Goal: Task Accomplishment & Management: Complete application form

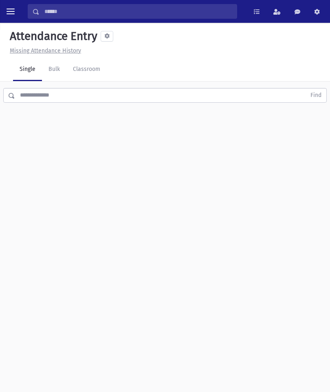
click at [94, 66] on link "Classroom" at bounding box center [86, 69] width 40 height 23
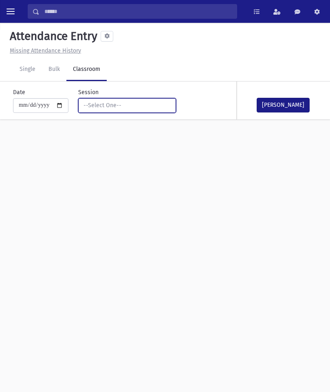
click at [125, 99] on button "--Select One--" at bounding box center [127, 105] width 98 height 15
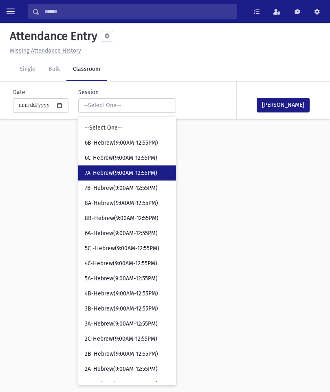
click at [130, 174] on span "7A-Hebrew(9:00AM-12:55PM)" at bounding box center [121, 173] width 73 height 8
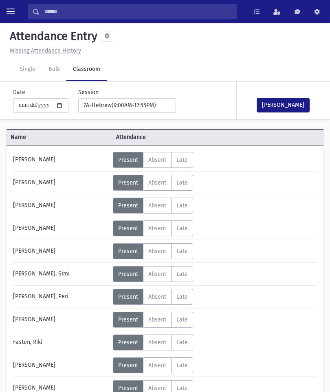
click at [161, 227] on span "Absent" at bounding box center [157, 228] width 18 height 7
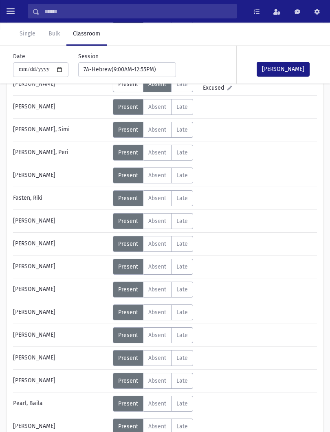
scroll to position [186, 0]
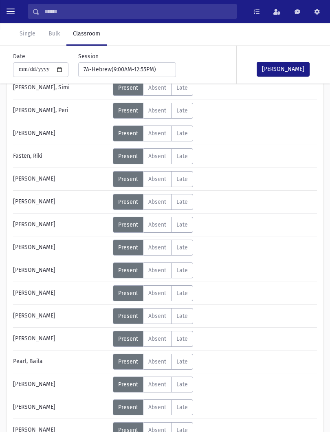
click at [164, 269] on span "Absent" at bounding box center [157, 270] width 18 height 7
click at [299, 68] on button "[PERSON_NAME]" at bounding box center [283, 69] width 53 height 15
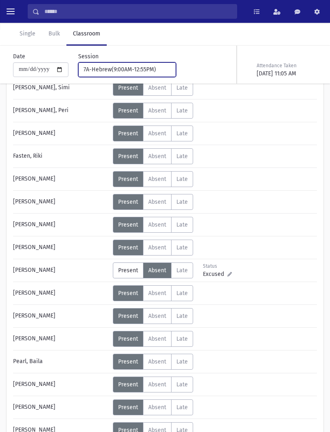
click at [134, 73] on div "7A-Hebrew(9:00AM-12:55PM)" at bounding box center [123, 69] width 81 height 9
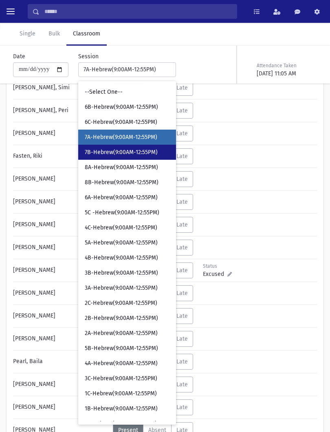
click at [135, 157] on link "7B-Hebrew(9:00AM-12:55PM)" at bounding box center [127, 152] width 98 height 15
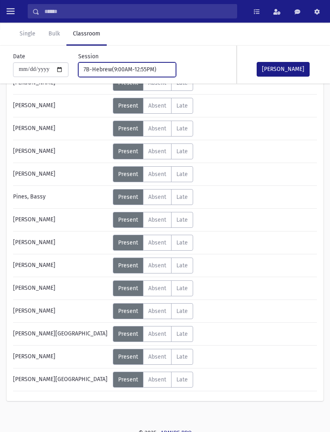
scroll to position [334, 0]
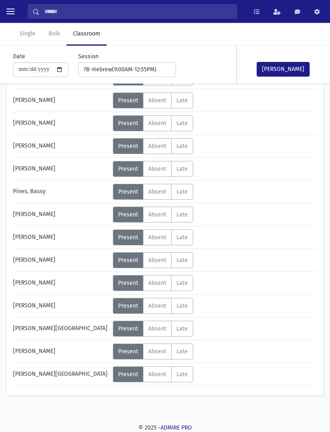
click at [161, 328] on span "Absent" at bounding box center [157, 328] width 18 height 7
click at [159, 215] on span "Absent" at bounding box center [157, 214] width 18 height 7
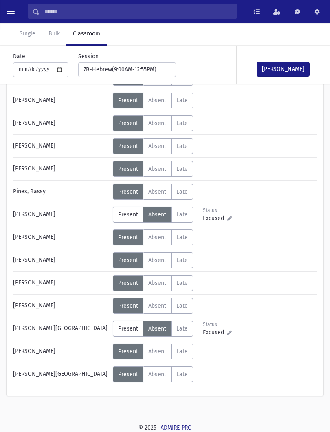
click at [288, 74] on button "[PERSON_NAME]" at bounding box center [283, 69] width 53 height 15
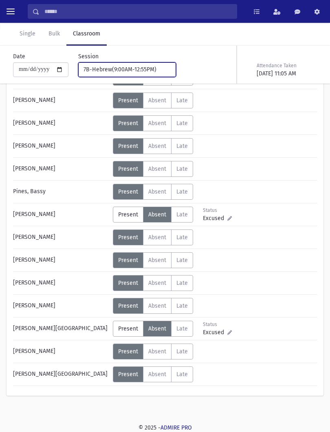
click at [135, 77] on button "7B-Hebrew(9:00AM-12:55PM)" at bounding box center [127, 69] width 98 height 15
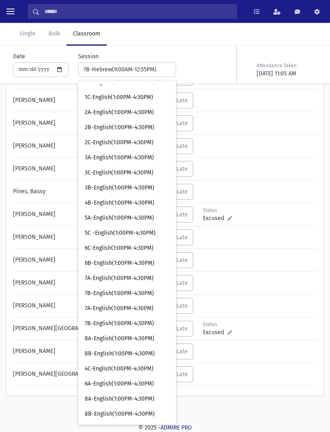
scroll to position [582, 0]
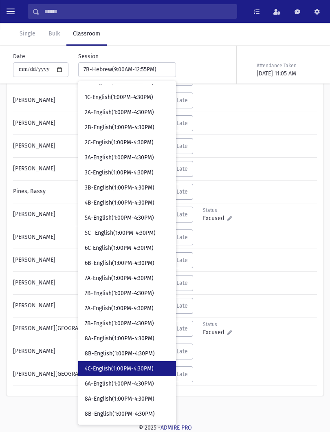
click at [117, 363] on link "4C-English(1:00PM-4:30PM)" at bounding box center [127, 368] width 98 height 15
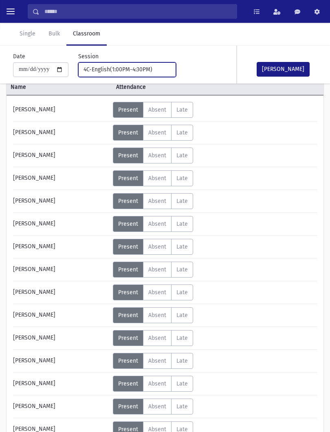
scroll to position [51, 0]
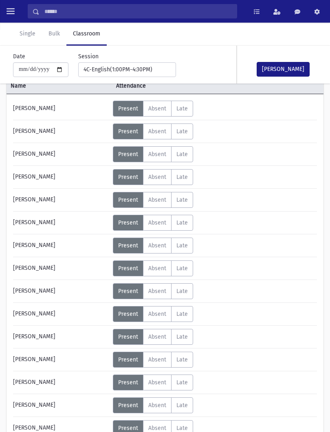
click at [292, 70] on button "[PERSON_NAME]" at bounding box center [283, 69] width 53 height 15
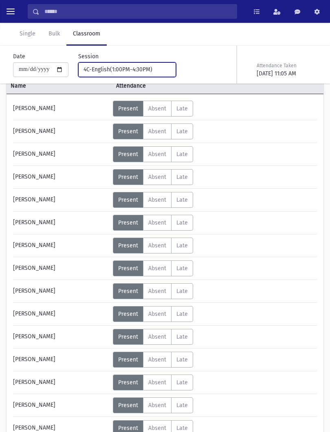
click at [142, 68] on div "4C-English(1:00PM-4:30PM)" at bounding box center [123, 69] width 81 height 9
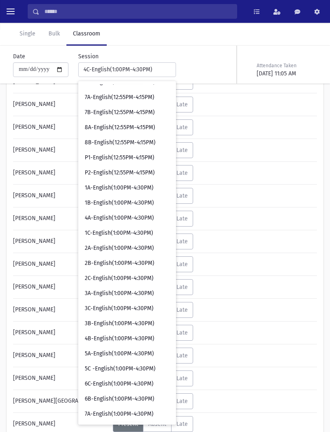
scroll to position [446, 0]
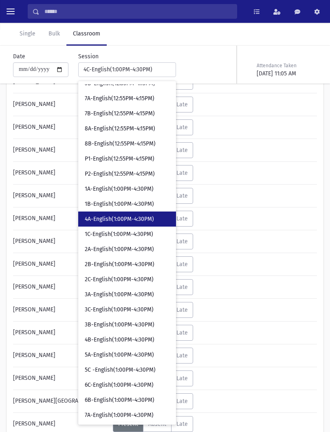
click at [110, 218] on span "4A-English(1:00PM-4:30PM)" at bounding box center [119, 219] width 69 height 8
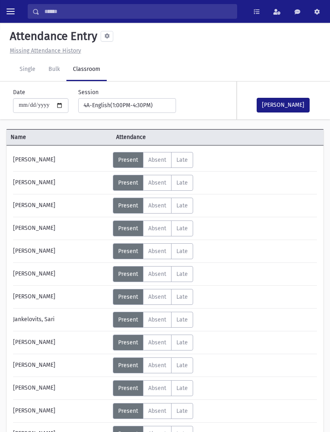
click at [154, 301] on label "Absent A" at bounding box center [157, 297] width 29 height 16
click at [288, 107] on button "[PERSON_NAME]" at bounding box center [283, 105] width 53 height 15
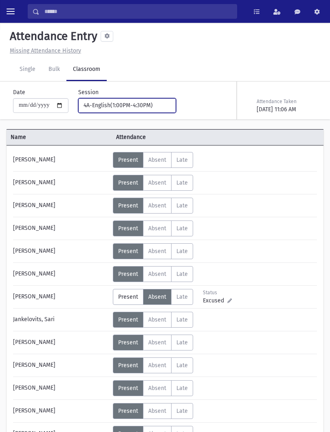
click at [148, 101] on div "4A-English(1:00PM-4:30PM)" at bounding box center [123, 105] width 81 height 9
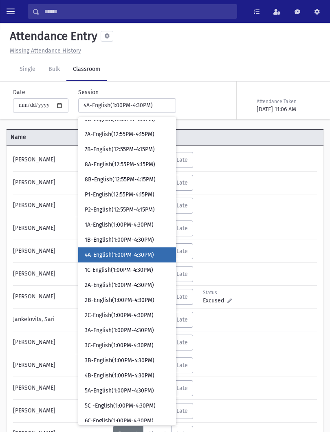
scroll to position [429, 0]
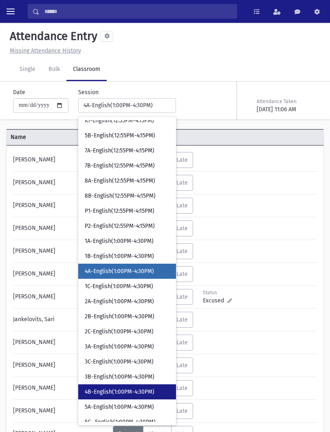
click at [122, 390] on span "4B-English(1:00PM-4:30PM)" at bounding box center [120, 392] width 70 height 8
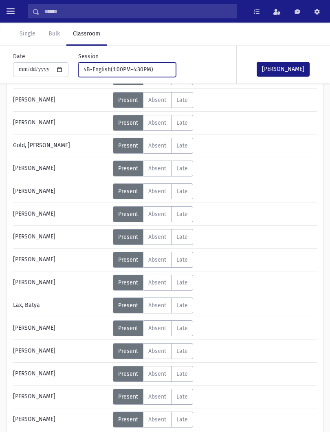
scroll to position [152, 0]
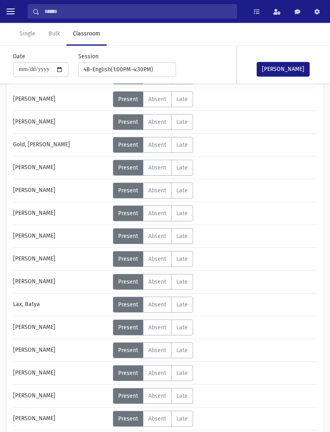
click at [161, 187] on span "Absent" at bounding box center [157, 190] width 18 height 7
click at [296, 62] on button "[PERSON_NAME]" at bounding box center [283, 69] width 53 height 15
click at [293, 71] on button "[PERSON_NAME]" at bounding box center [283, 69] width 53 height 15
click at [290, 71] on button "[PERSON_NAME]" at bounding box center [283, 69] width 53 height 15
click at [290, 68] on button "[PERSON_NAME]" at bounding box center [283, 69] width 53 height 15
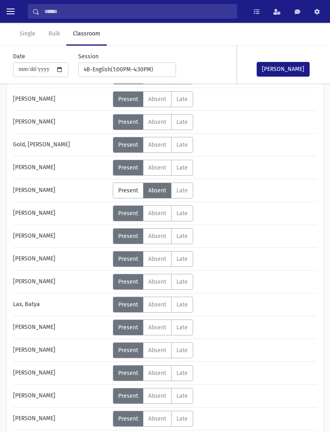
click at [290, 62] on button "[PERSON_NAME]" at bounding box center [283, 69] width 53 height 15
click at [291, 69] on button "[PERSON_NAME]" at bounding box center [283, 69] width 53 height 15
click at [290, 68] on button "[PERSON_NAME]" at bounding box center [283, 69] width 53 height 15
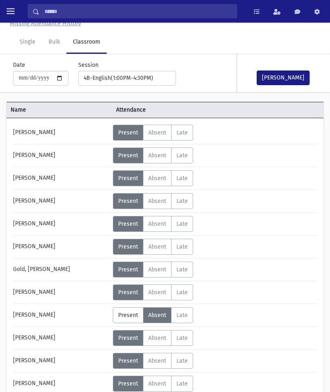
scroll to position [0, 0]
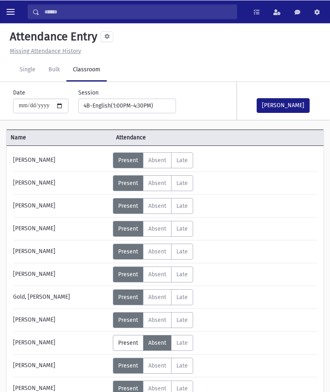
click at [287, 103] on button "[PERSON_NAME]" at bounding box center [283, 105] width 53 height 15
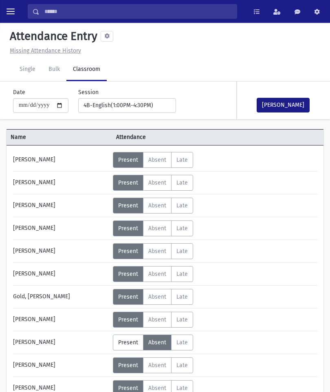
click at [276, 106] on button "[PERSON_NAME]" at bounding box center [283, 105] width 53 height 15
click at [281, 98] on button "[PERSON_NAME]" at bounding box center [283, 105] width 53 height 15
click at [279, 99] on button "[PERSON_NAME]" at bounding box center [283, 105] width 53 height 15
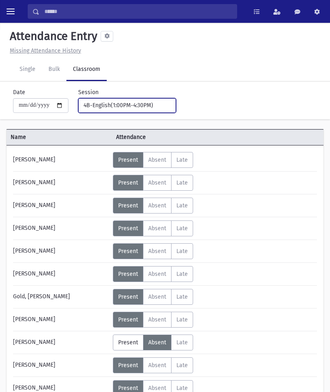
click at [136, 108] on div "4B-English(1:00PM-4:30PM)" at bounding box center [123, 105] width 81 height 9
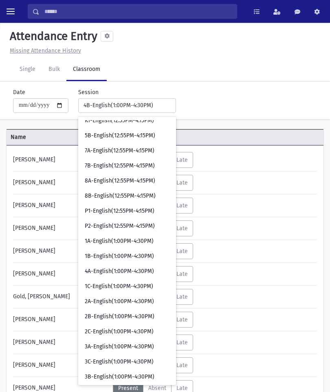
scroll to position [570, 0]
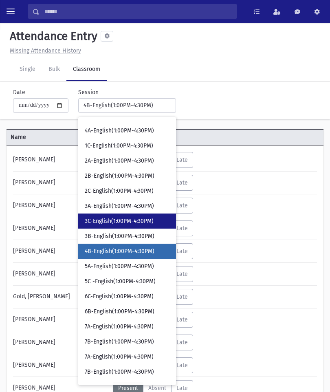
click at [118, 219] on span "3C-English(1:00PM-4:30PM)" at bounding box center [119, 221] width 69 height 8
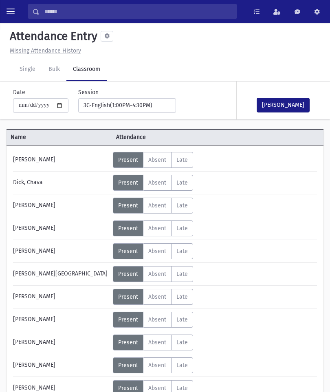
click at [290, 105] on button "[PERSON_NAME]" at bounding box center [283, 105] width 53 height 15
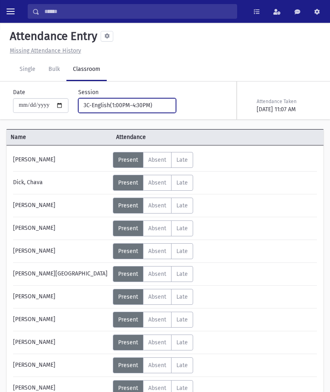
click at [151, 100] on button "3C-English(1:00PM-4:30PM)" at bounding box center [127, 105] width 98 height 15
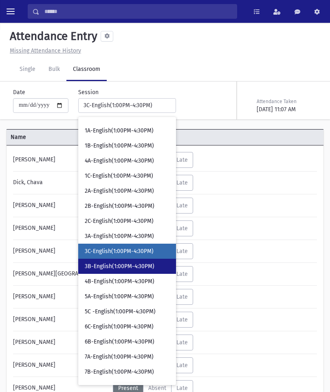
click at [121, 265] on span "3B-English(1:00PM-4:30PM)" at bounding box center [120, 266] width 70 height 8
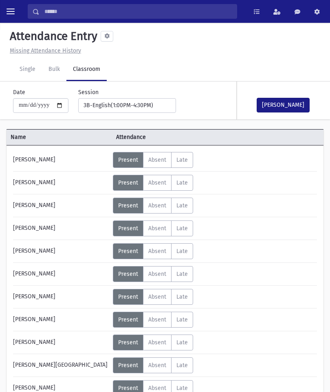
click at [288, 106] on button "[PERSON_NAME]" at bounding box center [283, 105] width 53 height 15
click at [288, 105] on button "[PERSON_NAME]" at bounding box center [283, 105] width 53 height 15
click at [144, 104] on div "3B-English(1:00PM-4:30PM)" at bounding box center [123, 105] width 81 height 9
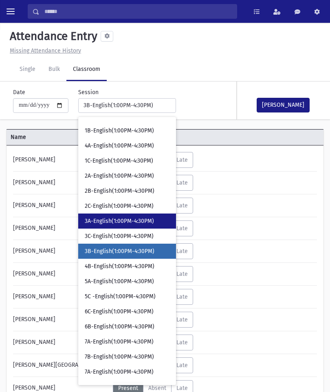
click at [124, 219] on span "3A-English(1:00PM-4:30PM)" at bounding box center [119, 221] width 69 height 8
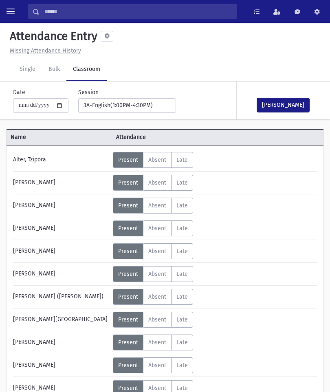
click at [290, 101] on button "[PERSON_NAME]" at bounding box center [283, 105] width 53 height 15
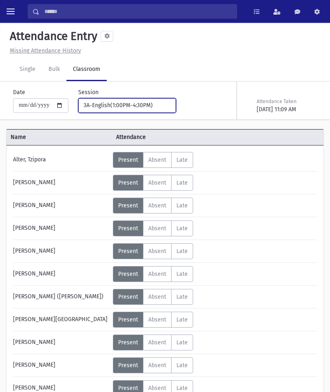
click at [148, 106] on div "3A-English(1:00PM-4:30PM)" at bounding box center [123, 105] width 81 height 9
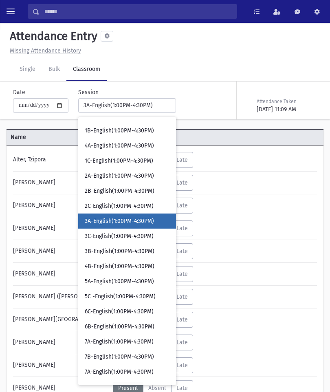
scroll to position [525, 0]
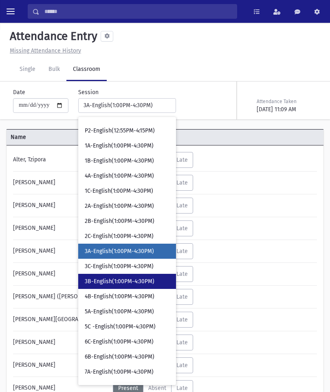
click at [138, 277] on link "3B-English(1:00PM-4:30PM)" at bounding box center [127, 281] width 98 height 15
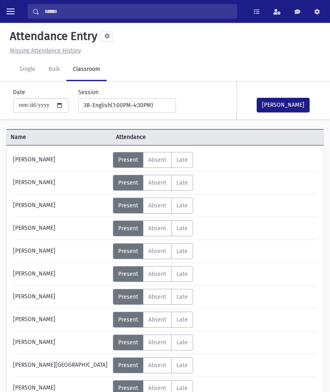
click at [289, 105] on button "[PERSON_NAME]" at bounding box center [283, 105] width 53 height 15
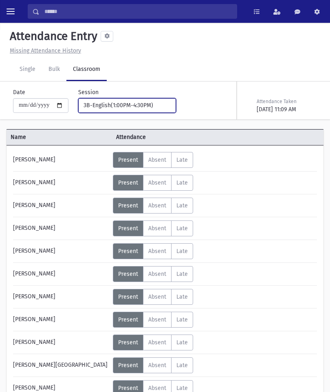
click at [144, 110] on button "3B-English(1:00PM-4:30PM)" at bounding box center [127, 105] width 98 height 15
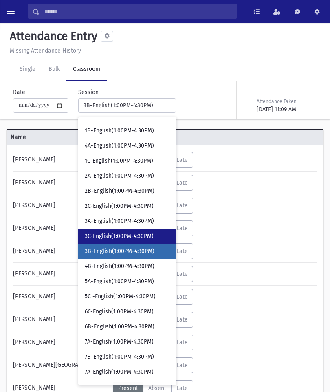
click at [131, 236] on span "3C-English(1:00PM-4:30PM)" at bounding box center [119, 236] width 69 height 8
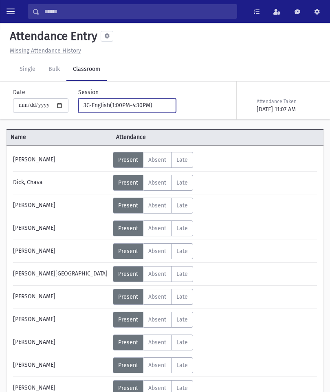
click at [125, 101] on div "3C-English(1:00PM-4:30PM)" at bounding box center [123, 105] width 81 height 9
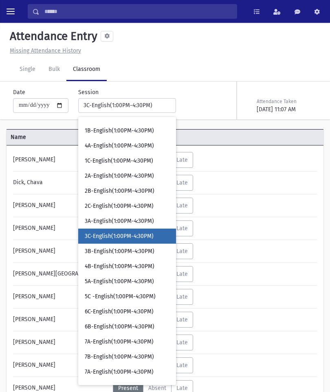
scroll to position [540, 0]
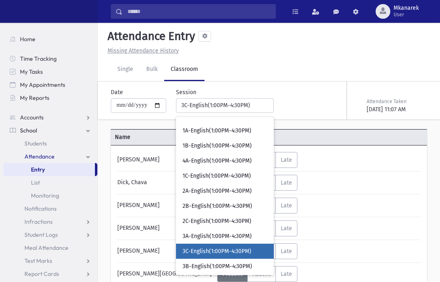
click at [188, 249] on span "3C-English(1:00PM-4:30PM)" at bounding box center [216, 251] width 69 height 8
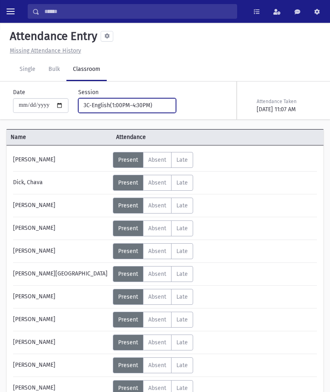
click at [154, 112] on button "3C-English(1:00PM-4:30PM)" at bounding box center [127, 105] width 98 height 15
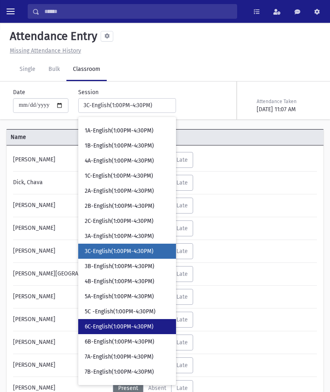
click at [121, 324] on span "6C-English(1:00PM-4:30PM)" at bounding box center [119, 327] width 69 height 8
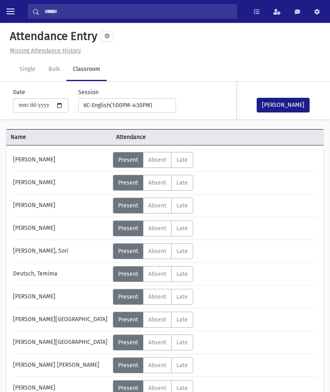
click at [294, 105] on button "[PERSON_NAME]" at bounding box center [283, 105] width 53 height 15
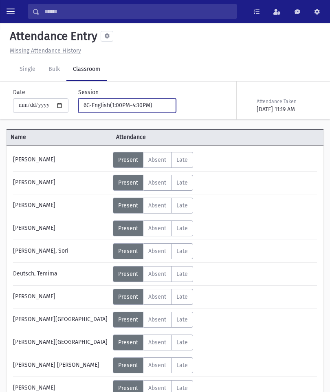
click at [153, 102] on button "6C-English(1:00PM-4:30PM)" at bounding box center [127, 105] width 98 height 15
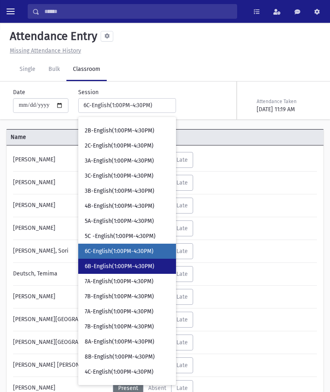
click at [132, 266] on span "6B-English(1:00PM-4:30PM)" at bounding box center [120, 266] width 70 height 8
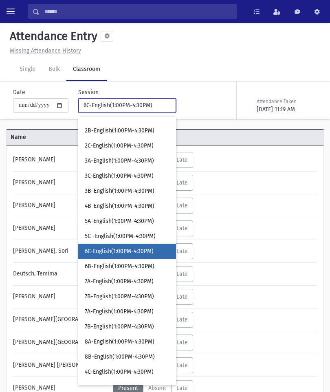
select select "****"
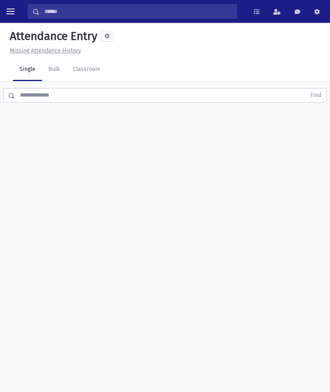
click at [100, 69] on link "Classroom" at bounding box center [86, 69] width 40 height 23
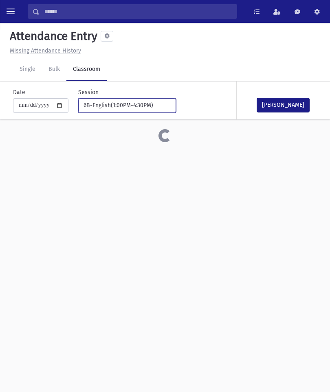
click at [132, 111] on button "6B-English(1:00PM-4:30PM)" at bounding box center [127, 105] width 98 height 15
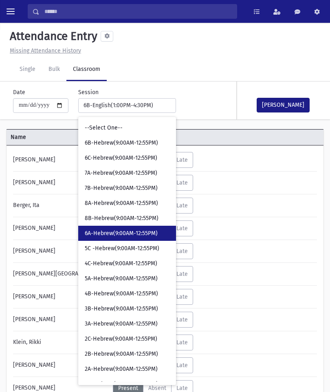
click at [136, 234] on span "6A-Hebrew(9:00AM-12:55PM)" at bounding box center [121, 233] width 73 height 8
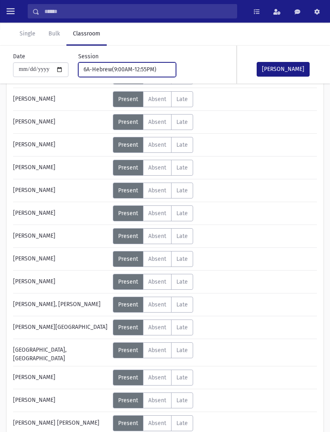
scroll to position [175, 0]
click at [161, 311] on label "Absent A" at bounding box center [157, 305] width 29 height 16
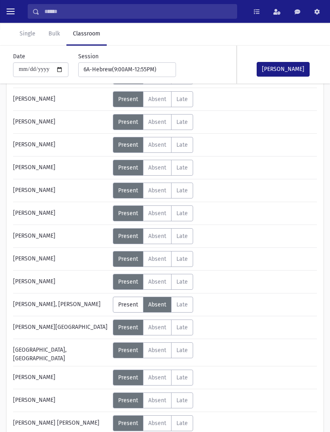
click at [295, 65] on button "[PERSON_NAME]" at bounding box center [283, 69] width 53 height 15
click at [299, 70] on div "[DATE] 11:37 AM" at bounding box center [286, 73] width 59 height 9
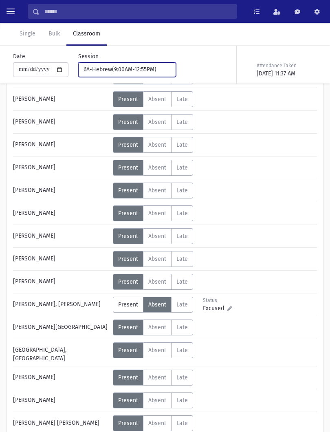
click at [139, 71] on div "6A-Hebrew(9:00AM-12:55PM)" at bounding box center [123, 69] width 81 height 9
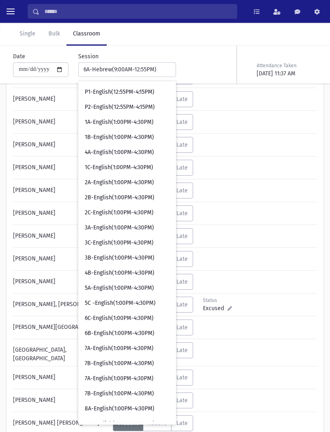
scroll to position [521, 0]
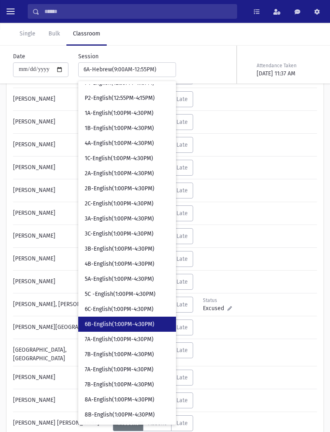
click at [121, 324] on span "6B-English(1:00PM-4:30PM)" at bounding box center [120, 324] width 70 height 8
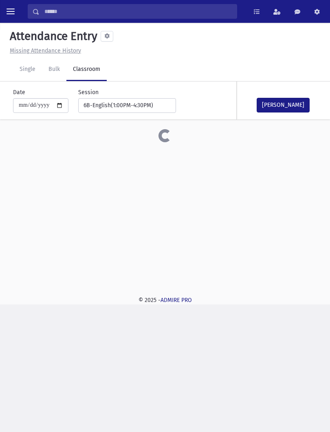
click at [297, 104] on button "[PERSON_NAME]" at bounding box center [283, 105] width 53 height 15
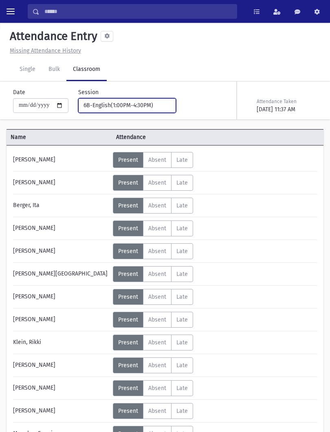
click at [114, 103] on div "6B-English(1:00PM-4:30PM)" at bounding box center [123, 105] width 81 height 9
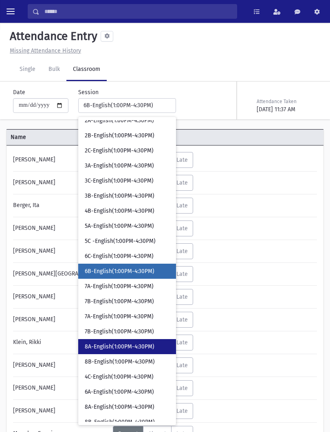
click at [123, 345] on span "8A-English(1:00PM-4:30PM)" at bounding box center [120, 347] width 70 height 8
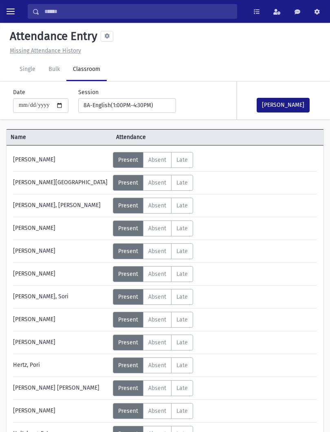
click at [285, 101] on button "[PERSON_NAME]" at bounding box center [283, 105] width 53 height 15
click at [136, 93] on div "**********" at bounding box center [122, 100] width 108 height 25
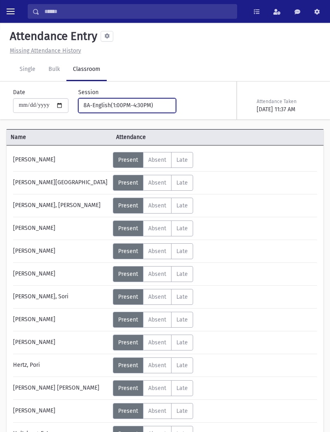
click at [144, 104] on div "8A-English(1:00PM-4:30PM)" at bounding box center [123, 105] width 81 height 9
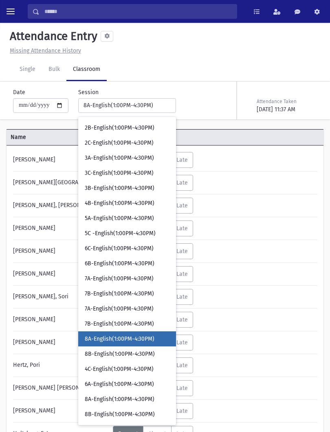
click at [135, 345] on link "8A-English(1:00PM-4:30PM)" at bounding box center [127, 338] width 98 height 15
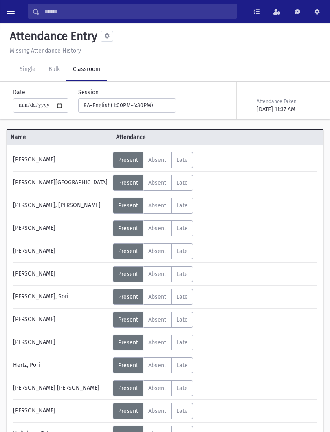
click at [136, 109] on div "8A-English(1:00PM-4:30PM)" at bounding box center [123, 105] width 81 height 9
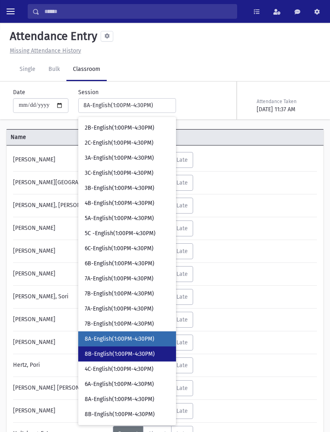
click at [114, 347] on link "8B-English(1:00PM-4:30PM)" at bounding box center [127, 353] width 98 height 15
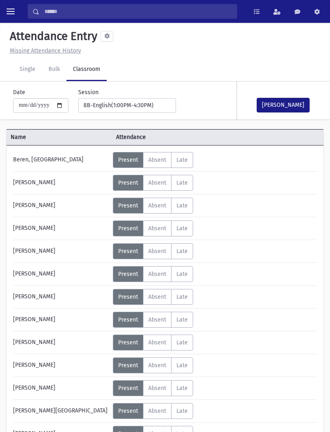
click at [271, 102] on button "[PERSON_NAME]" at bounding box center [283, 105] width 53 height 15
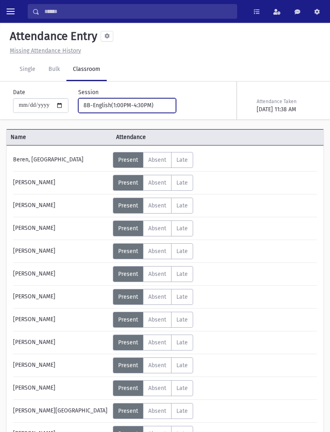
click at [120, 108] on div "8B-English(1:00PM-4:30PM)" at bounding box center [123, 105] width 81 height 9
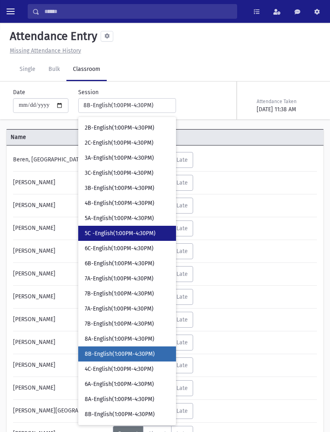
click at [127, 231] on span "5C -English(1:00PM-4:30PM)" at bounding box center [120, 233] width 71 height 8
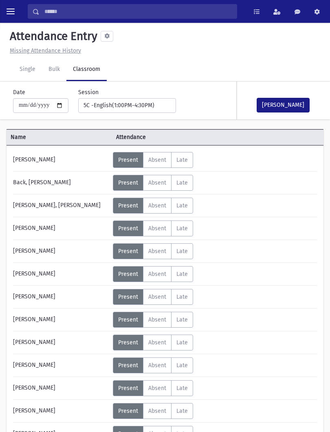
click at [127, 94] on div "**********" at bounding box center [122, 100] width 108 height 25
click at [132, 103] on div "5C -English(1:00PM-4:30PM)" at bounding box center [123, 105] width 81 height 9
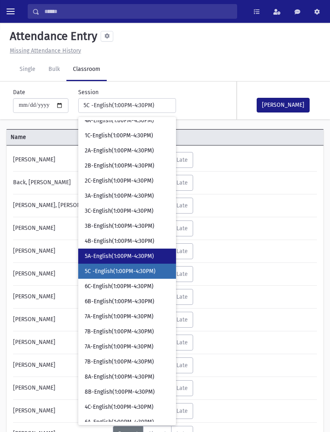
click at [121, 257] on span "5A-English(1:00PM-4:30PM)" at bounding box center [119, 256] width 69 height 8
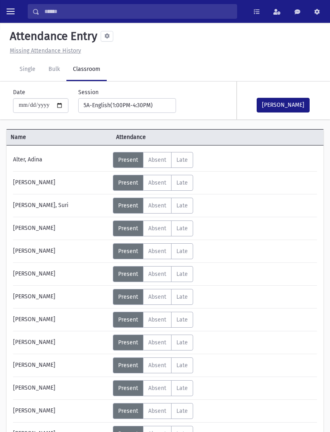
click at [293, 106] on button "[PERSON_NAME]" at bounding box center [283, 105] width 53 height 15
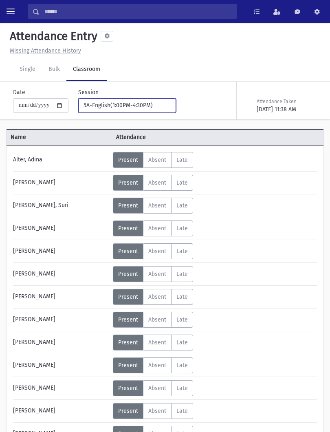
click at [139, 102] on div "5A-English(1:00PM-4:30PM)" at bounding box center [123, 105] width 81 height 9
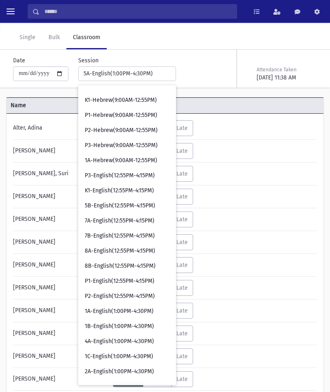
scroll to position [327, 0]
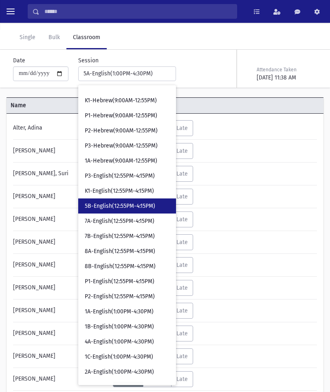
click at [114, 206] on span "5B-English(12:55PM-4:15PM)" at bounding box center [120, 206] width 70 height 8
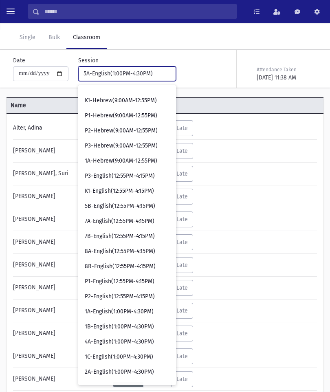
scroll to position [18, 0]
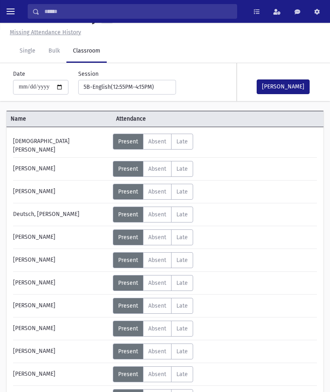
click at [292, 92] on button "[PERSON_NAME]" at bounding box center [283, 86] width 53 height 15
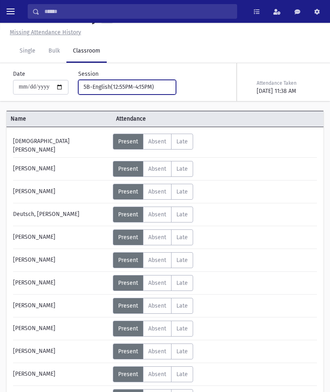
click at [148, 85] on div "5B-English(12:55PM-4:15PM)" at bounding box center [123, 87] width 81 height 9
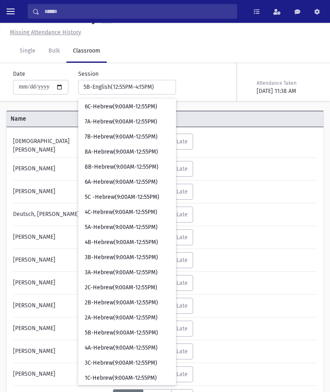
scroll to position [33, 0]
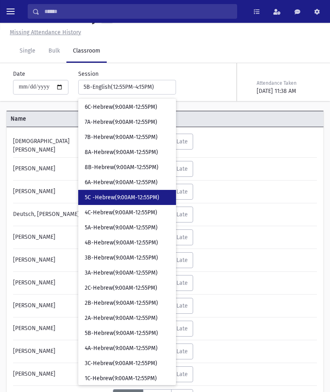
click at [121, 196] on span "5C -Hebrew(9:00AM-12:55PM)" at bounding box center [122, 197] width 75 height 8
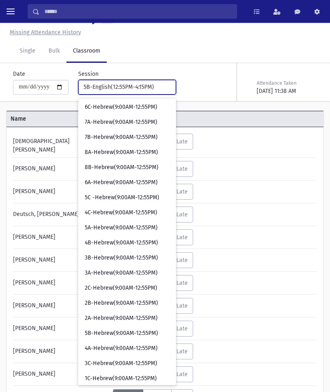
select select "****"
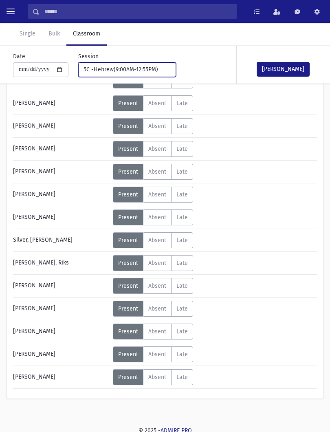
scroll to position [379, 0]
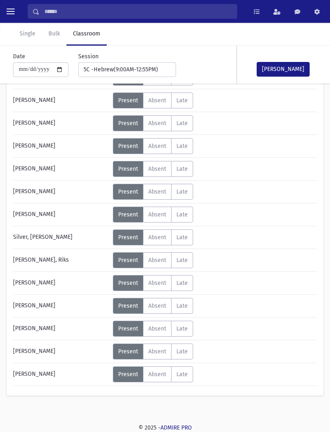
click at [162, 329] on span "Absent" at bounding box center [157, 328] width 18 height 7
click at [295, 68] on button "[PERSON_NAME]" at bounding box center [283, 69] width 53 height 15
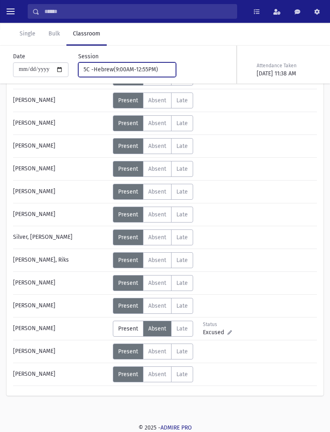
click at [141, 76] on button "5C -Hebrew(9:00AM-12:55PM)" at bounding box center [127, 69] width 98 height 15
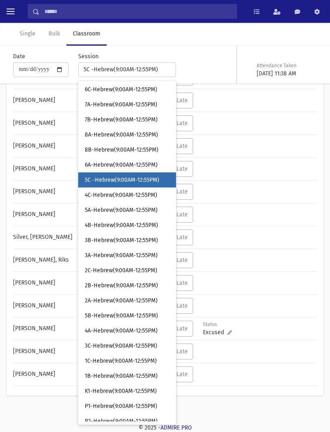
scroll to position [0, 0]
